Goal: Check status: Check status

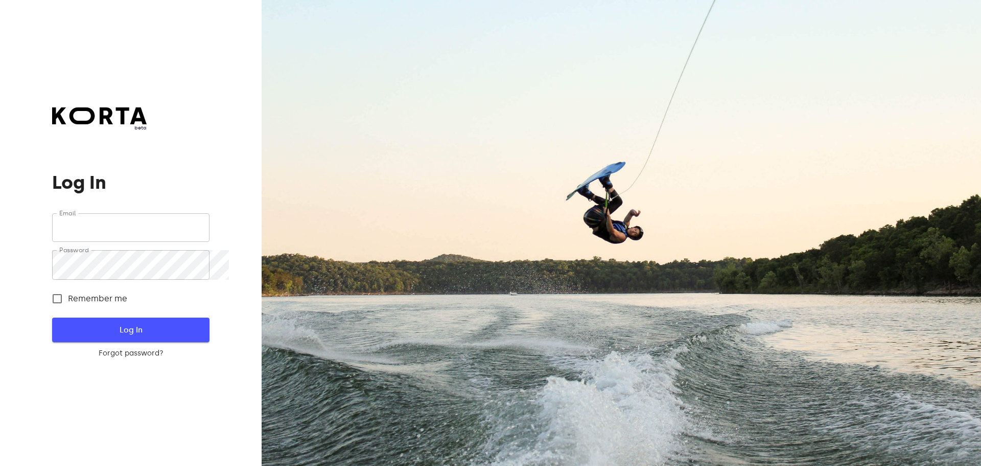
type input "[EMAIL_ADDRESS][DOMAIN_NAME]"
click at [190, 336] on span "Log In" at bounding box center [130, 329] width 124 height 13
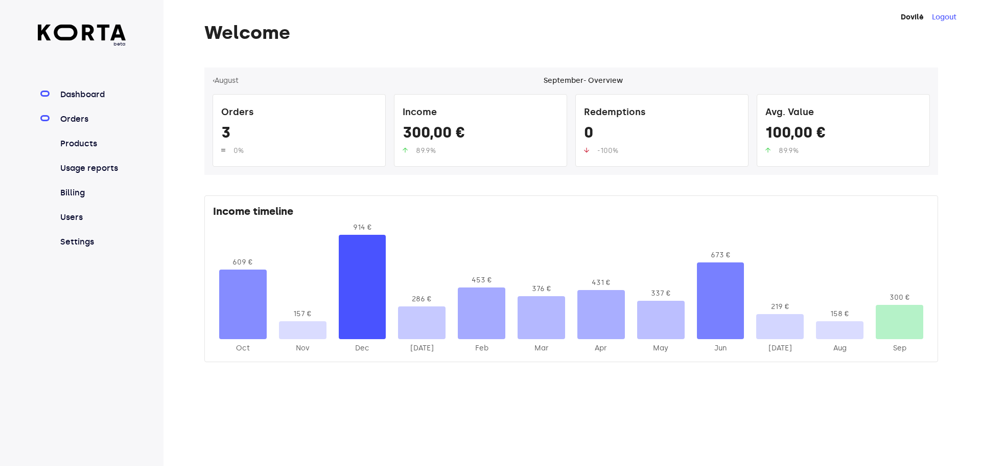
click at [103, 125] on link "Orders" at bounding box center [92, 119] width 68 height 12
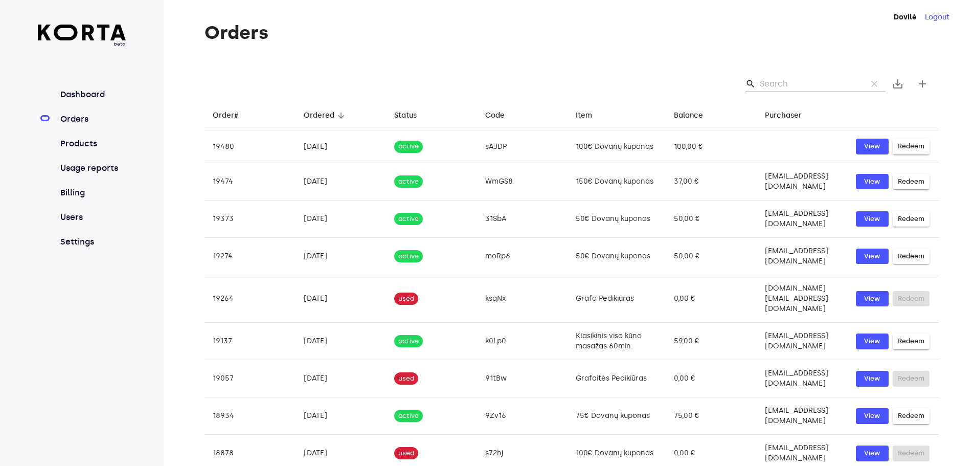
click at [793, 92] on input "Search" at bounding box center [809, 84] width 99 height 16
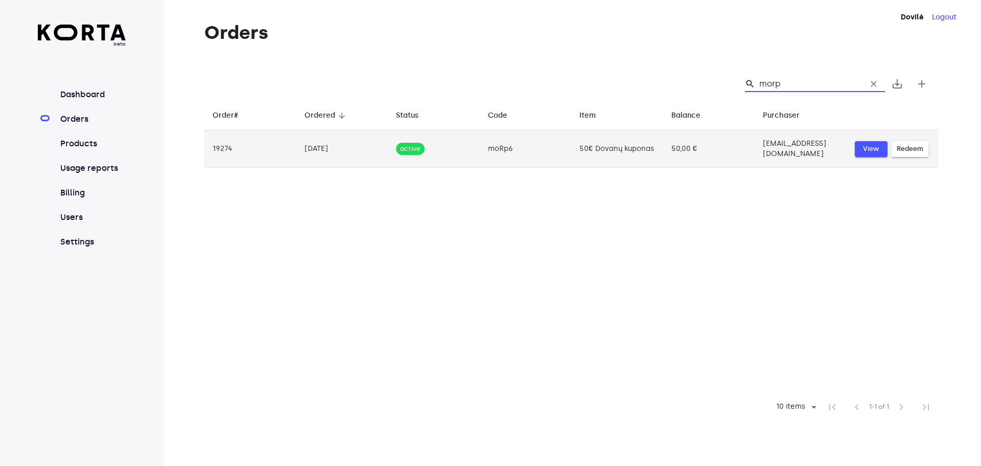
type input "morp"
click at [883, 155] on span "View" at bounding box center [871, 149] width 22 height 12
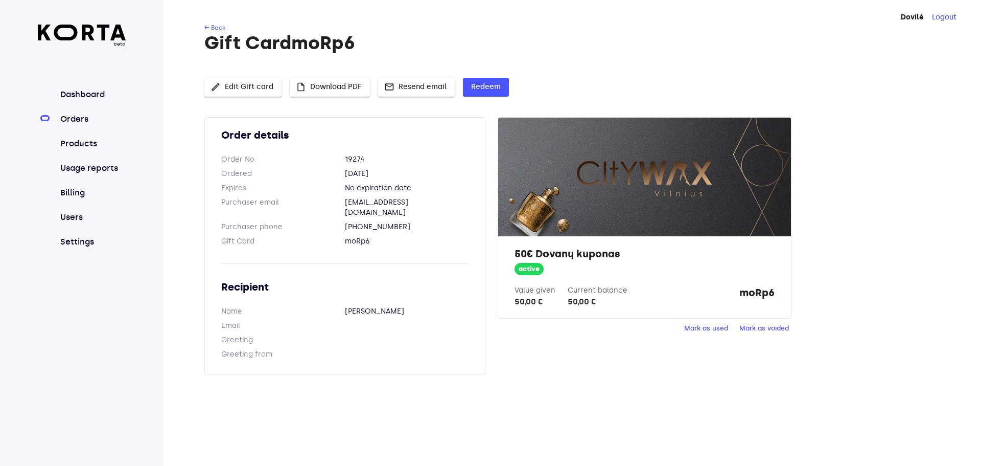
drag, startPoint x: 712, startPoint y: 355, endPoint x: 533, endPoint y: 30, distance: 370.8
click at [712, 334] on span "Mark as used" at bounding box center [706, 329] width 44 height 12
